Goal: Task Accomplishment & Management: Use online tool/utility

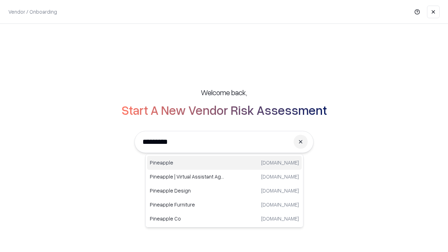
click at [224, 163] on div "Pineapple [DOMAIN_NAME]" at bounding box center [224, 163] width 155 height 14
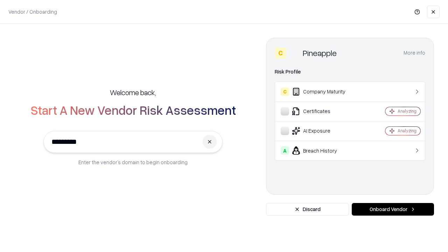
type input "*********"
click at [392, 209] on button "Onboard Vendor" at bounding box center [392, 209] width 82 height 13
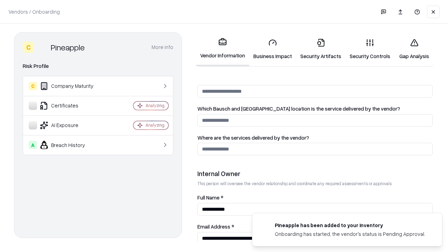
scroll to position [362, 0]
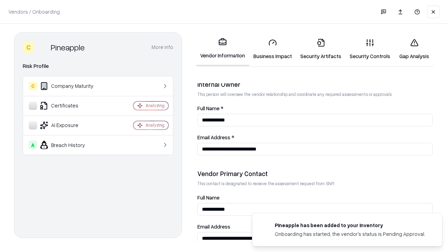
click at [272, 49] on link "Business Impact" at bounding box center [272, 49] width 47 height 33
click at [320, 49] on link "Security Artifacts" at bounding box center [320, 49] width 49 height 33
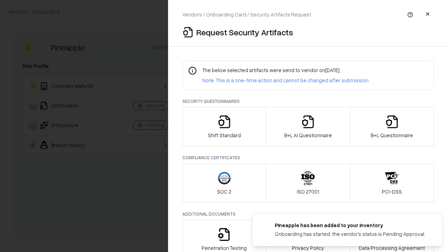
click at [224, 127] on icon "button" at bounding box center [224, 122] width 14 height 14
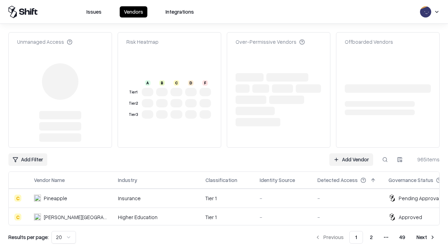
click at [351, 153] on link "Add Vendor" at bounding box center [351, 159] width 44 height 13
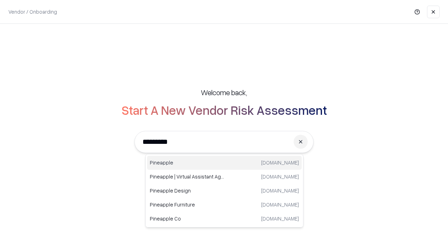
click at [224, 163] on div "Pineapple [DOMAIN_NAME]" at bounding box center [224, 163] width 155 height 14
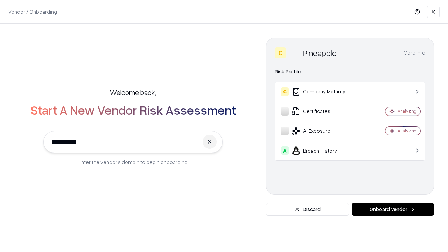
type input "*********"
click at [392, 209] on button "Onboard Vendor" at bounding box center [392, 209] width 82 height 13
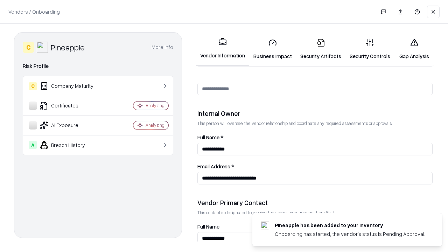
scroll to position [362, 0]
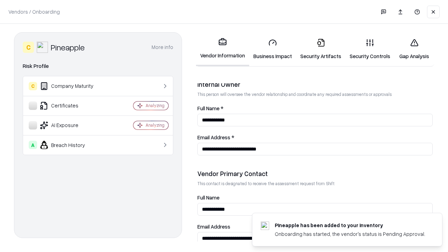
click at [414, 49] on link "Gap Analysis" at bounding box center [414, 49] width 40 height 33
